Goal: Check status: Check status

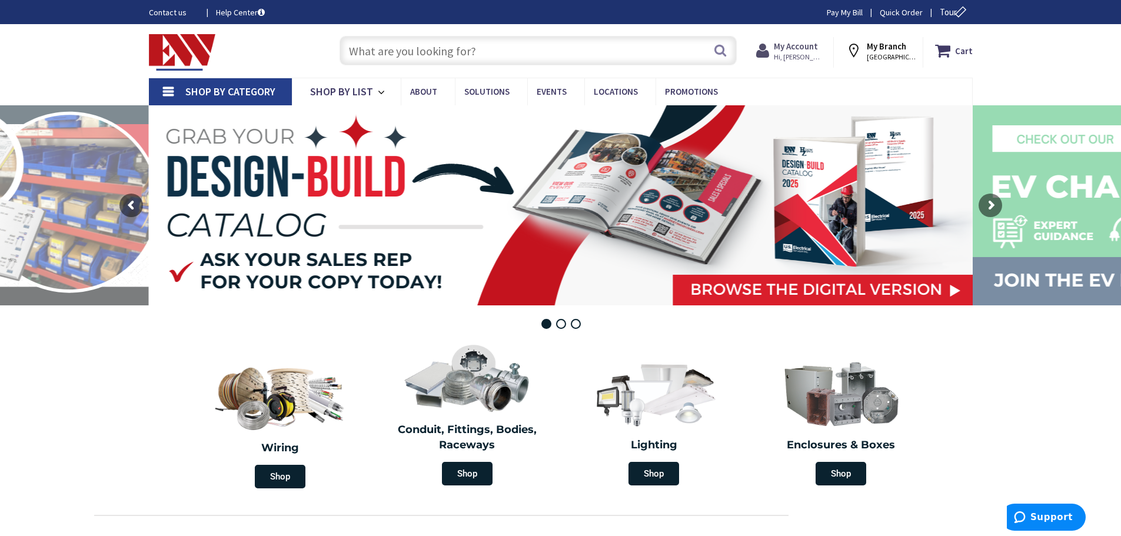
click at [802, 44] on strong "My Account" at bounding box center [796, 46] width 44 height 11
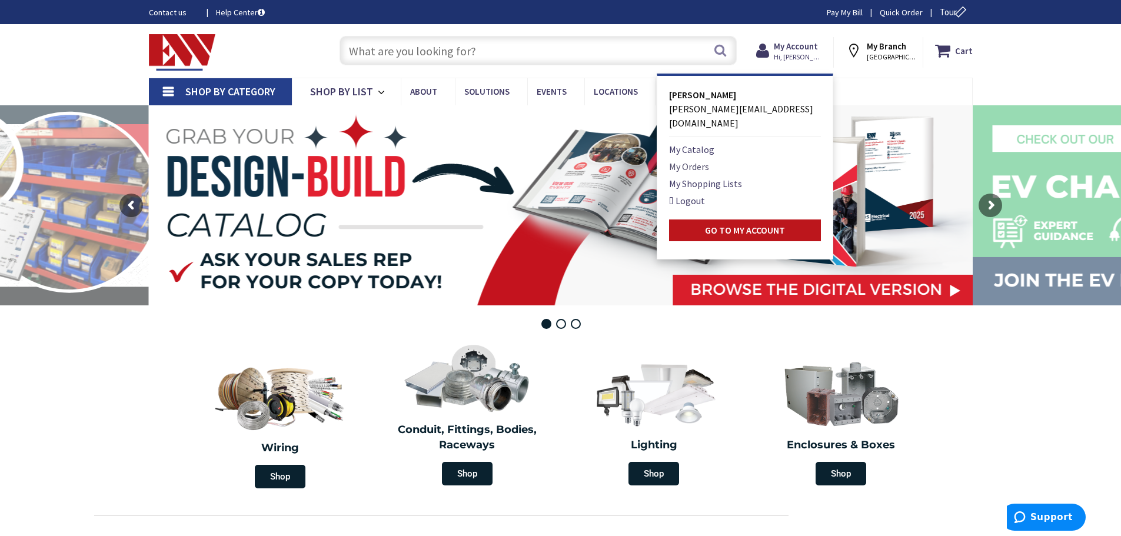
click at [691, 159] on link "My Orders" at bounding box center [689, 166] width 40 height 14
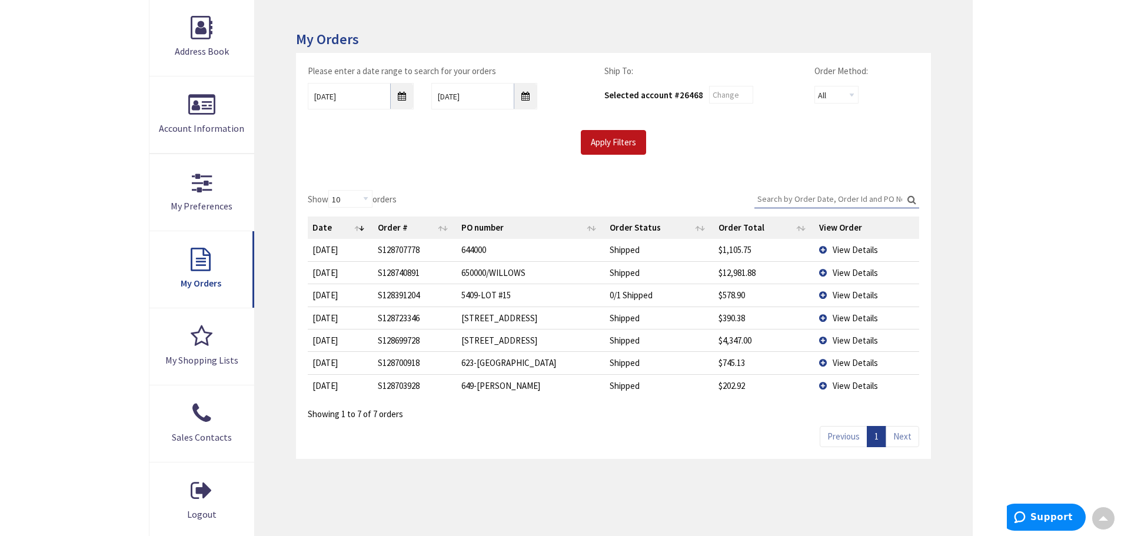
scroll to position [178, 0]
click at [843, 271] on span "View Details" at bounding box center [854, 270] width 45 height 11
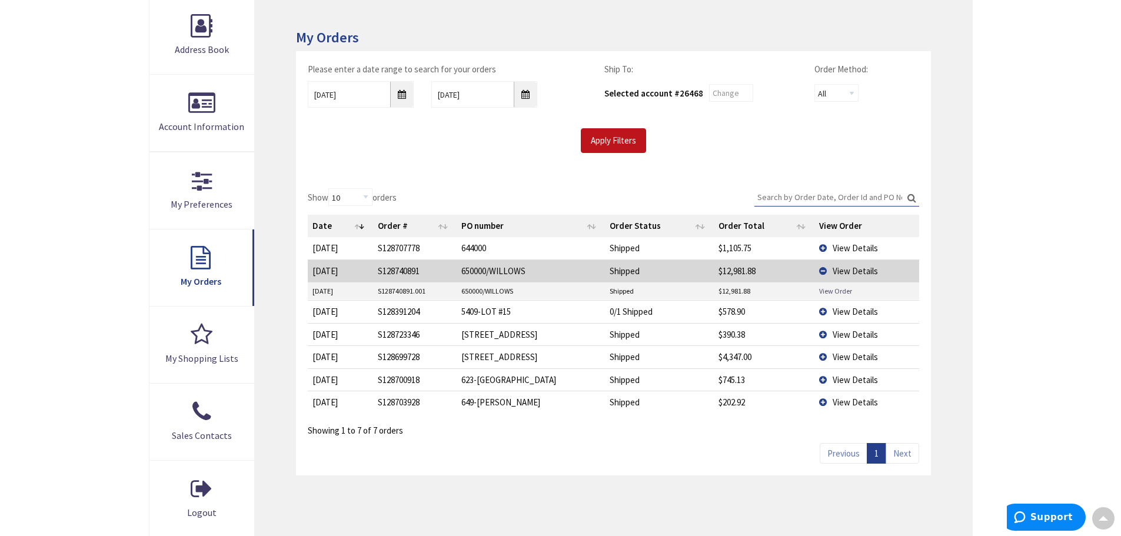
click at [837, 289] on link "View Order" at bounding box center [835, 291] width 33 height 10
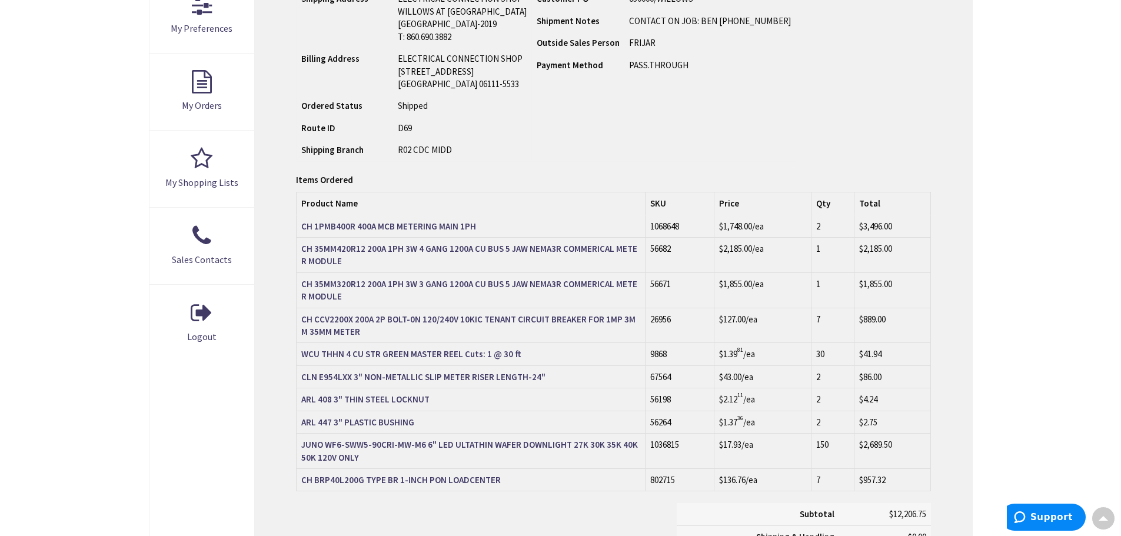
scroll to position [355, 0]
